Goal: Transaction & Acquisition: Purchase product/service

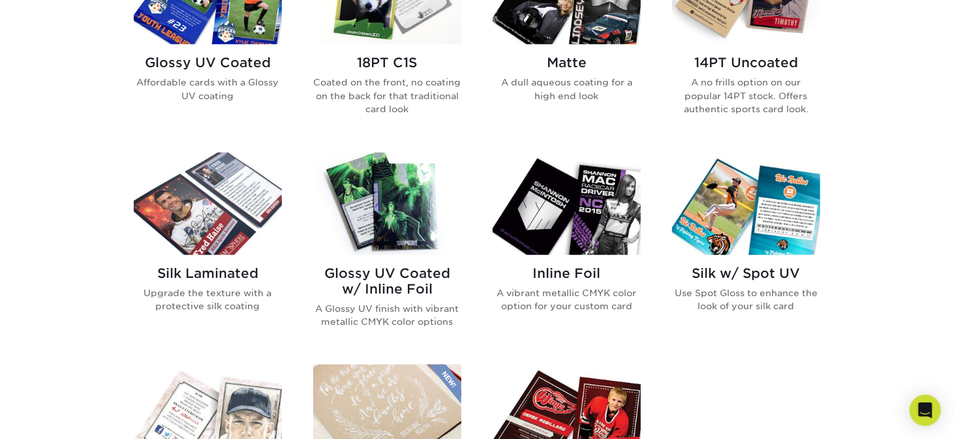
scroll to position [587, 0]
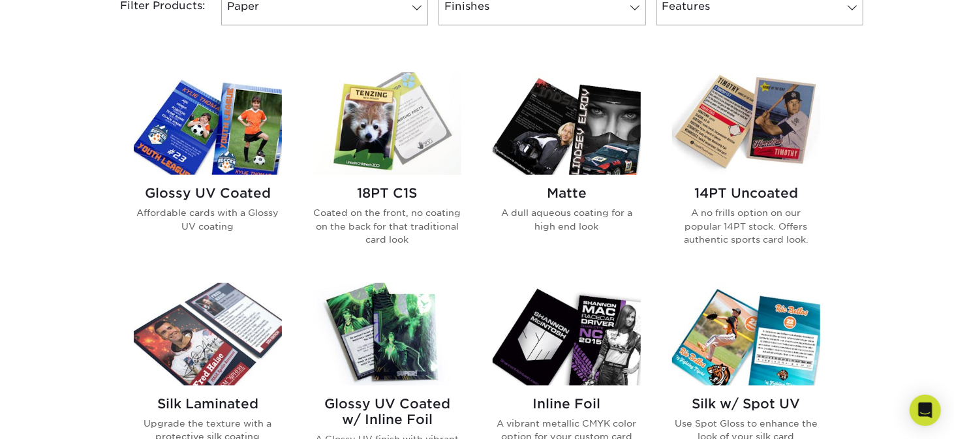
click at [219, 164] on img at bounding box center [208, 123] width 148 height 102
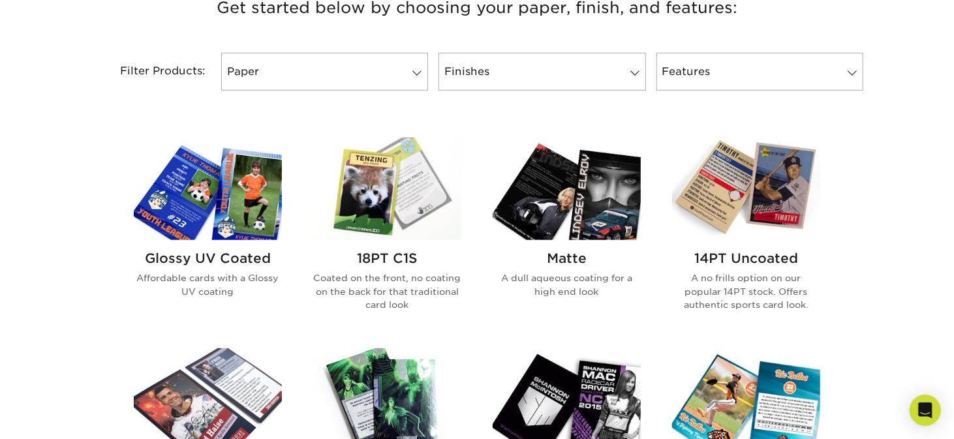
scroll to position [587, 0]
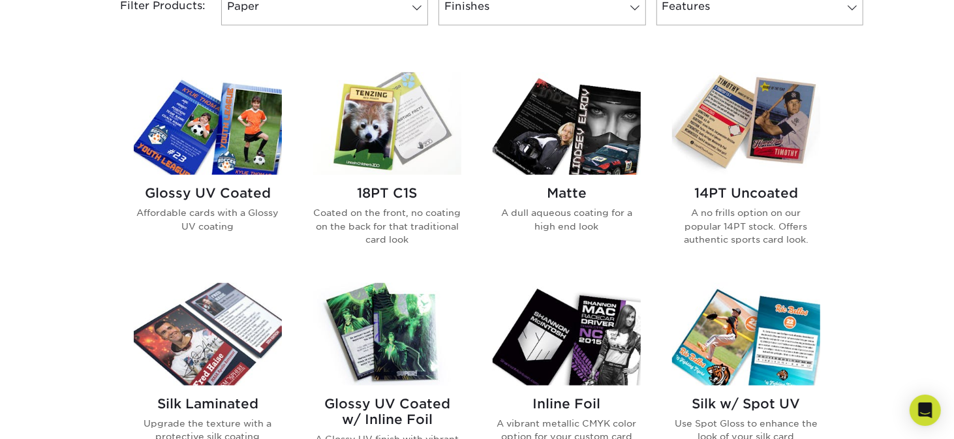
click at [752, 145] on img at bounding box center [746, 123] width 148 height 102
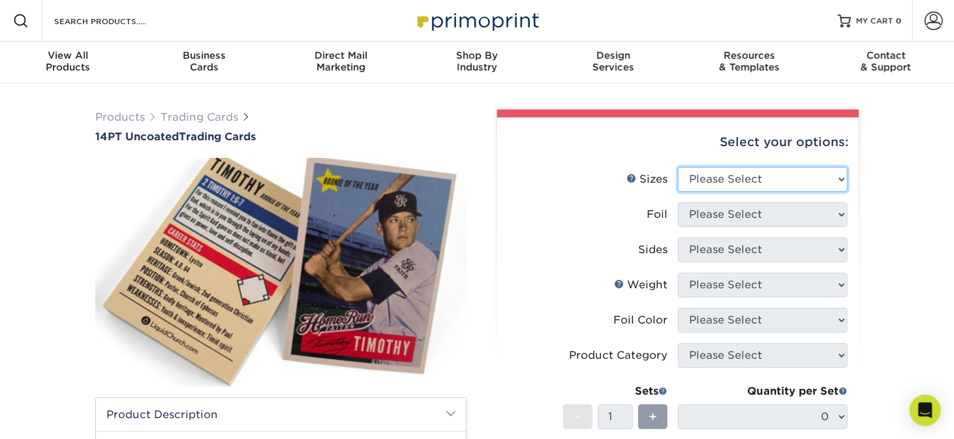
click at [842, 174] on select "Please Select 2.5" x 3.5"" at bounding box center [763, 179] width 170 height 25
click at [883, 176] on div "Products Trading Cards 14PT Uncoated Trading Cards show more Templates" at bounding box center [477, 411] width 954 height 655
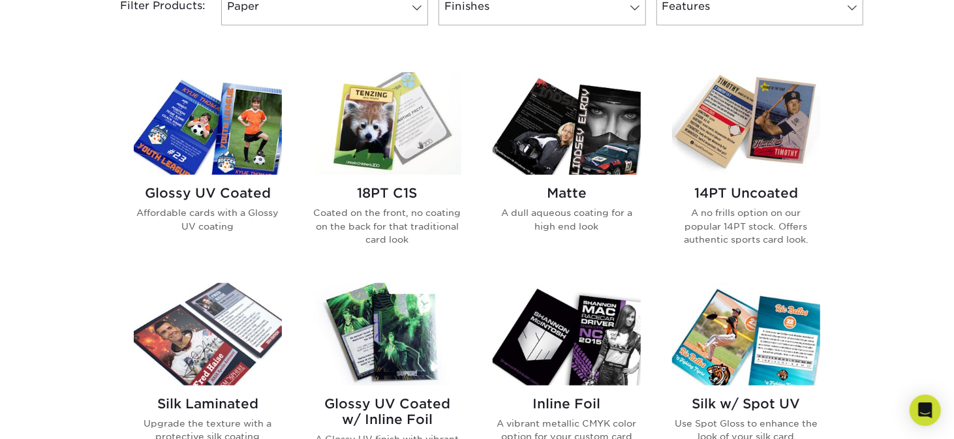
scroll to position [522, 0]
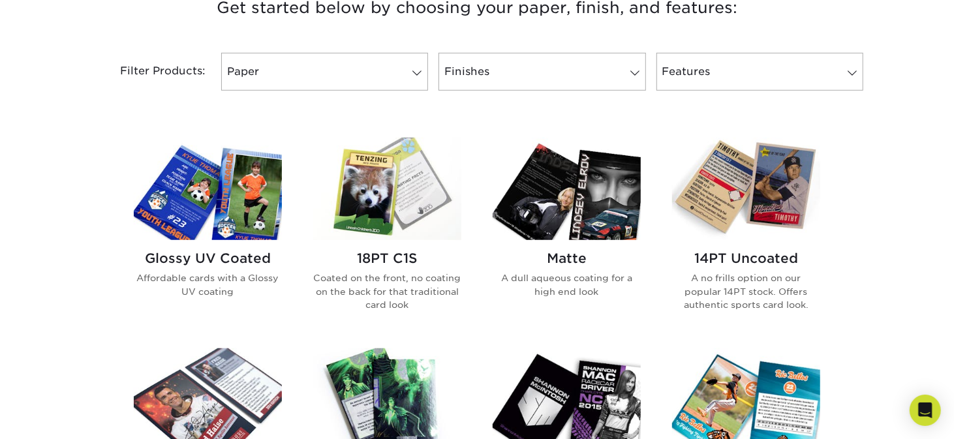
click at [196, 188] on img at bounding box center [208, 189] width 148 height 102
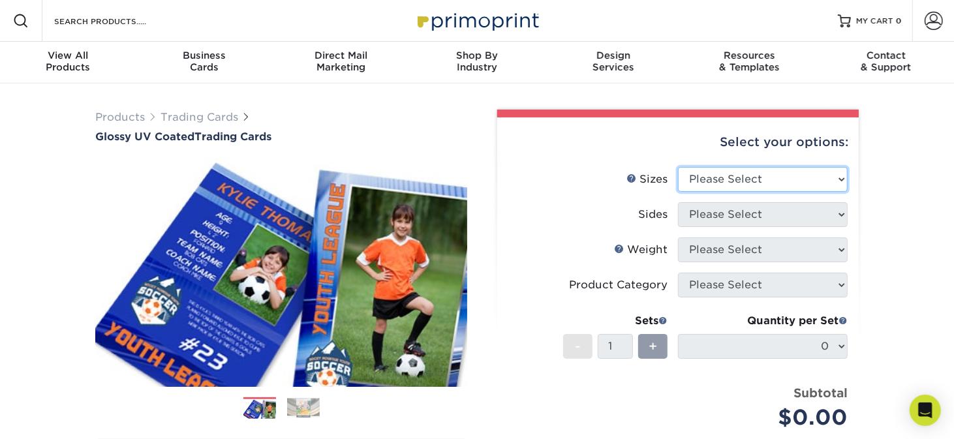
click at [841, 175] on select "Please Select 2.5" x 3.5"" at bounding box center [763, 179] width 170 height 25
click at [874, 170] on div "Products Trading Cards Glossy UV Coated Trading Cards Previous Next /" at bounding box center [477, 432] width 954 height 697
